Goal: Information Seeking & Learning: Find contact information

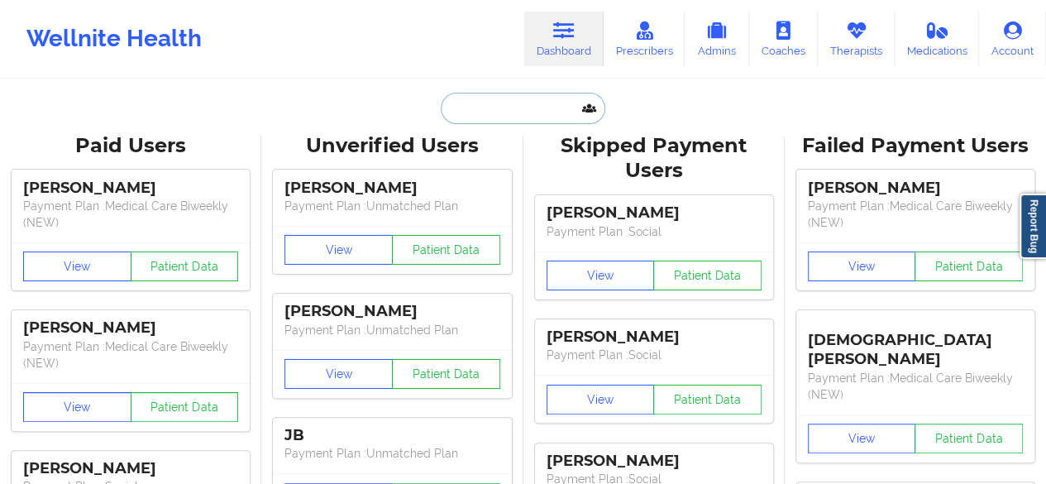
click at [501, 106] on input "text" at bounding box center [523, 108] width 164 height 31
paste input "[EMAIL_ADDRESS][DOMAIN_NAME]"
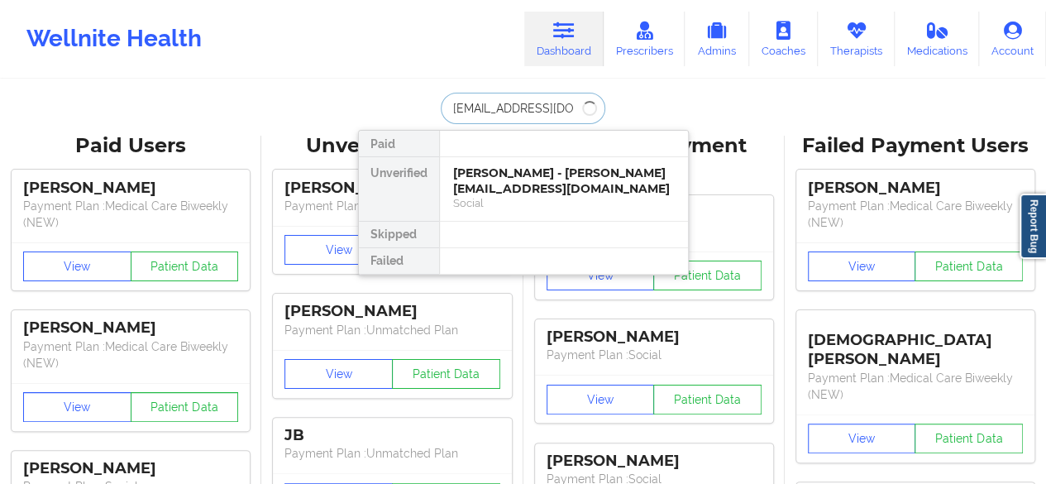
type input "[EMAIL_ADDRESS][DOMAIN_NAME]"
click at [495, 196] on div "Social" at bounding box center [564, 203] width 222 height 14
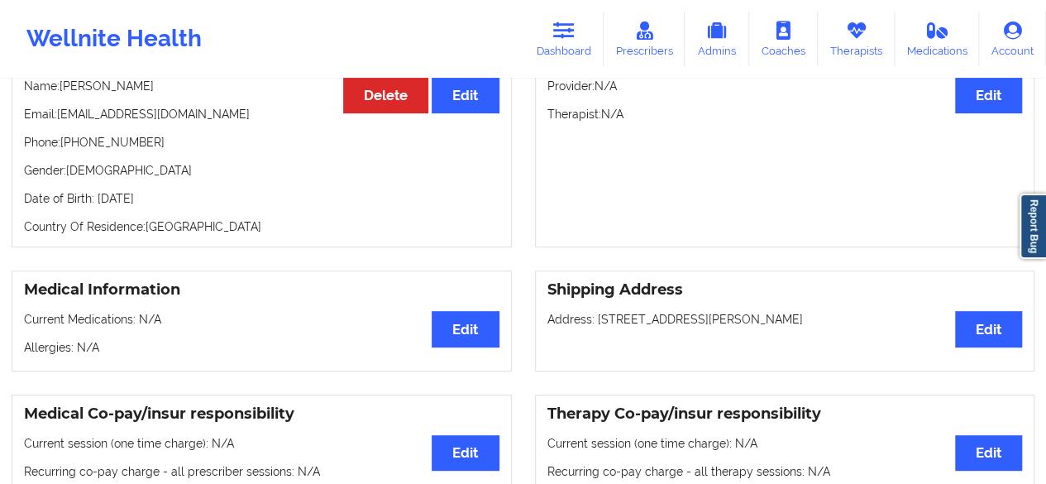
scroll to position [184, 0]
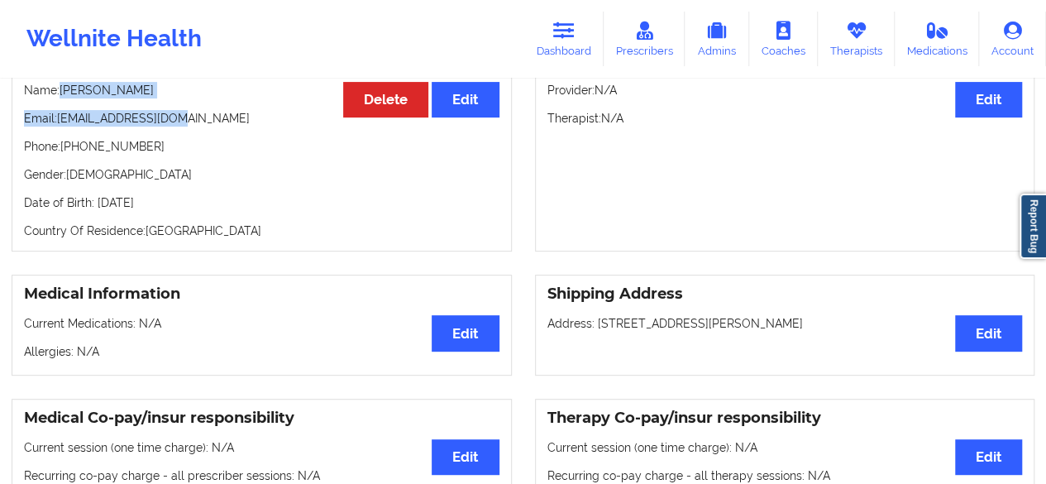
drag, startPoint x: 61, startPoint y: 98, endPoint x: 182, endPoint y: 108, distance: 121.1
click at [182, 108] on div "Personal Information Edit Delete Name: [PERSON_NAME] Email: [EMAIL_ADDRESS][DOM…" at bounding box center [262, 146] width 500 height 211
click at [66, 88] on p "Name: [PERSON_NAME]" at bounding box center [262, 90] width 476 height 17
drag, startPoint x: 59, startPoint y: 93, endPoint x: 165, endPoint y: 93, distance: 105.9
click at [165, 93] on p "Name: [PERSON_NAME]" at bounding box center [262, 90] width 476 height 17
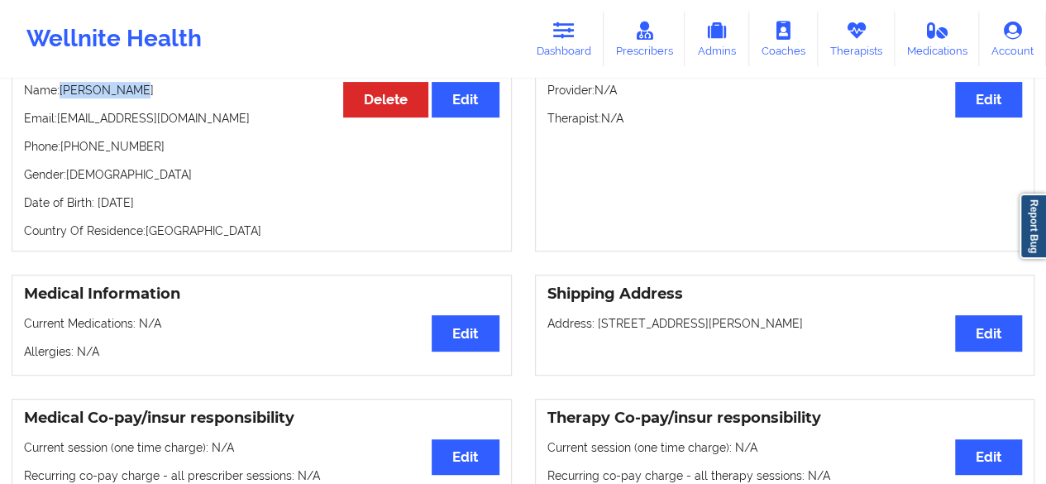
copy p "[PERSON_NAME]"
drag, startPoint x: 64, startPoint y: 151, endPoint x: 209, endPoint y: 157, distance: 145.7
click at [209, 155] on p "Phone: [PHONE_NUMBER]" at bounding box center [262, 146] width 476 height 17
copy p "[PHONE_NUMBER]"
